Goal: Task Accomplishment & Management: Manage account settings

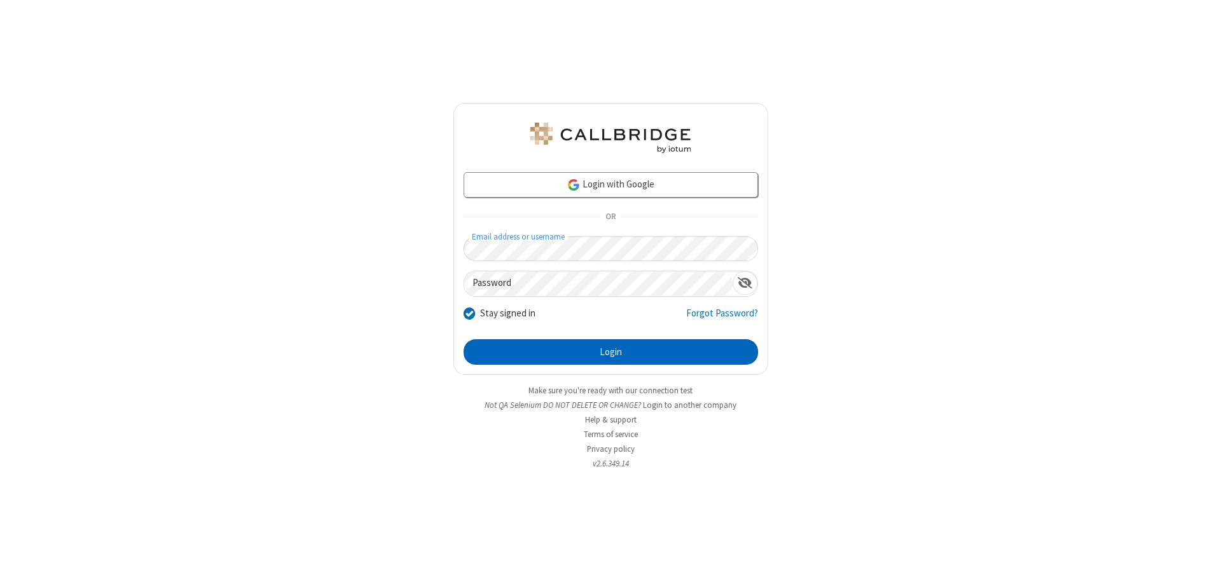
click at [610, 352] on button "Login" at bounding box center [610, 351] width 294 height 25
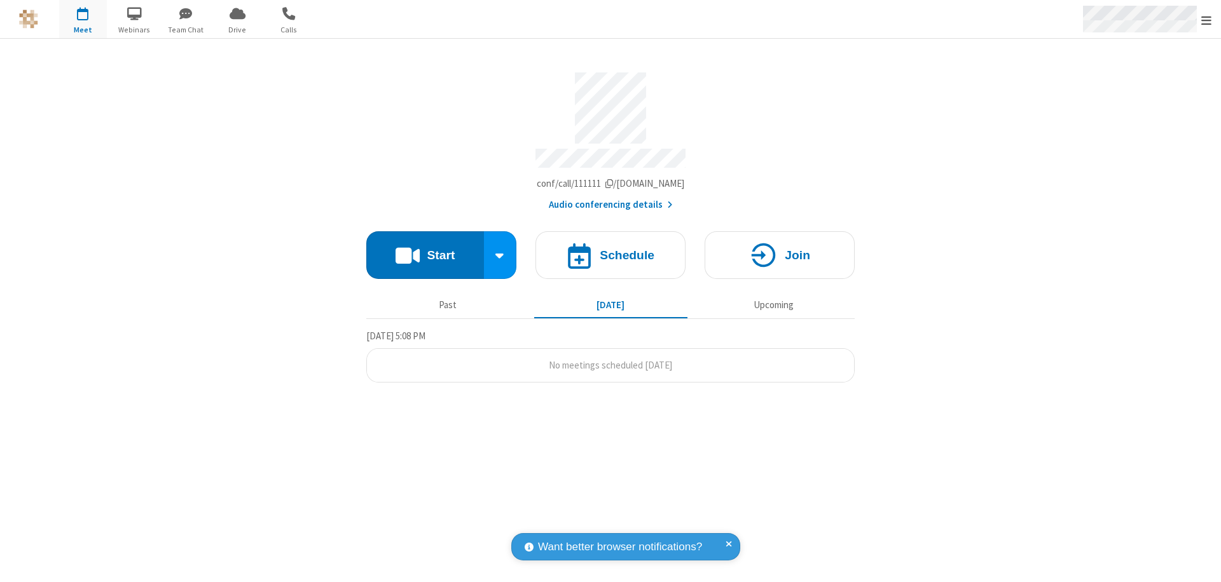
click at [1206, 20] on span "Open menu" at bounding box center [1206, 20] width 10 height 13
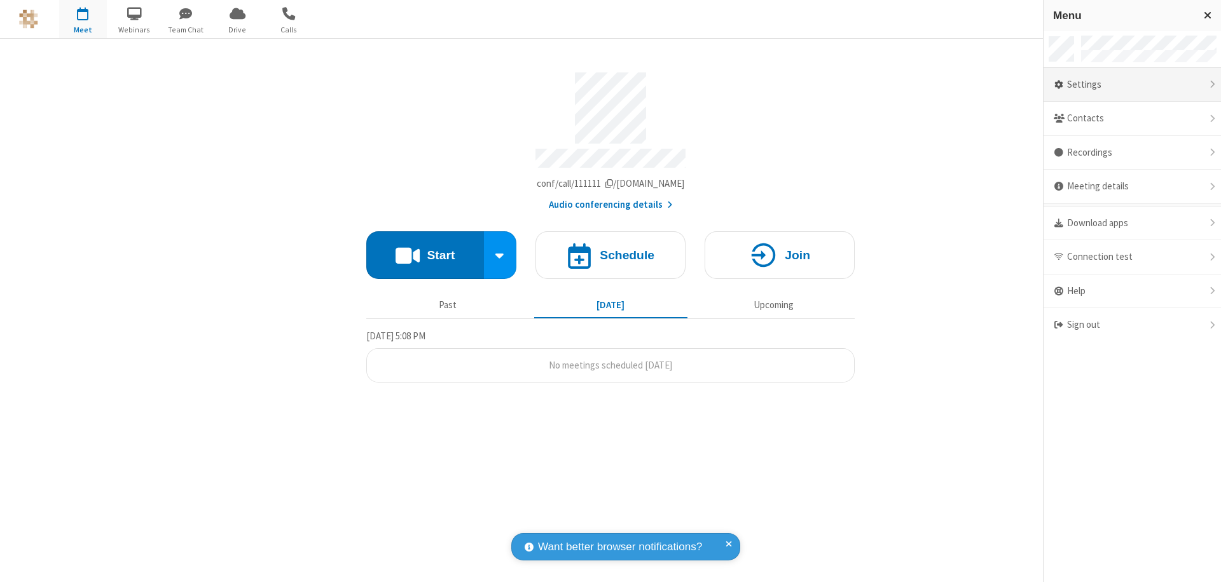
click at [1137, 85] on div "Settings" at bounding box center [1131, 85] width 177 height 34
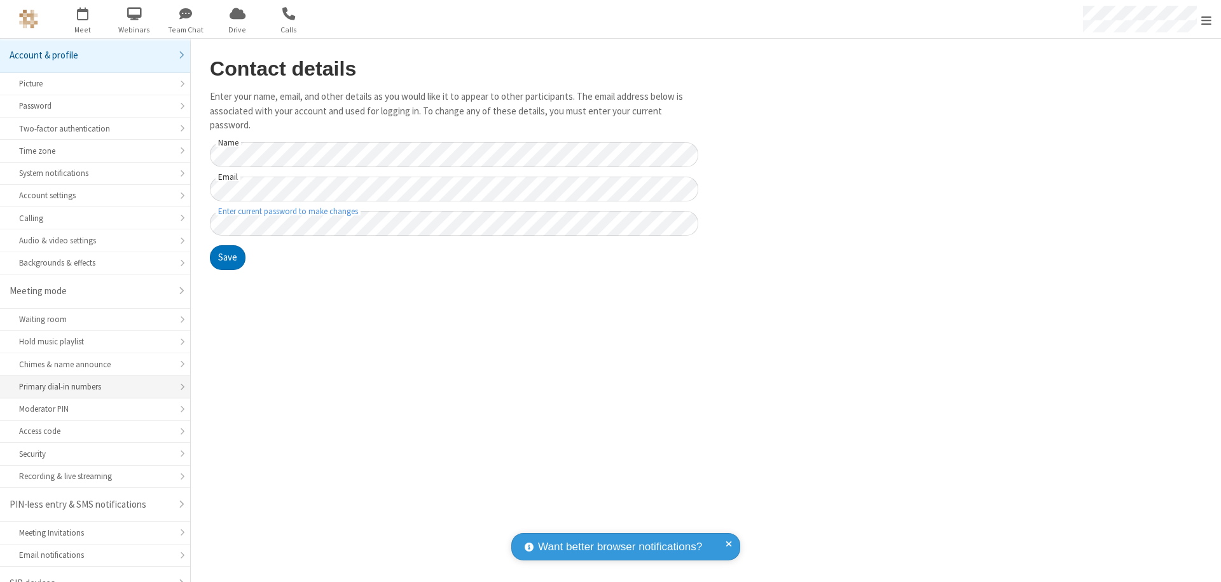
click at [90, 381] on div "Primary dial-in numbers" at bounding box center [95, 387] width 152 height 12
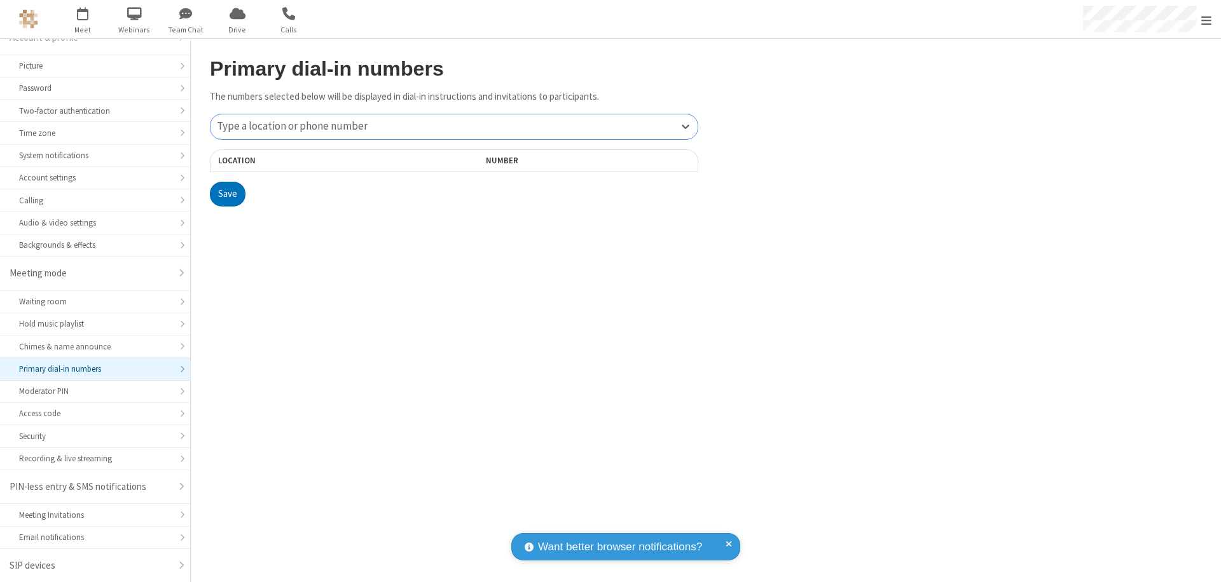
click at [454, 127] on div "Type a location or phone number" at bounding box center [453, 126] width 487 height 25
type input "[PHONE_NUMBER]"
